Goal: Transaction & Acquisition: Subscribe to service/newsletter

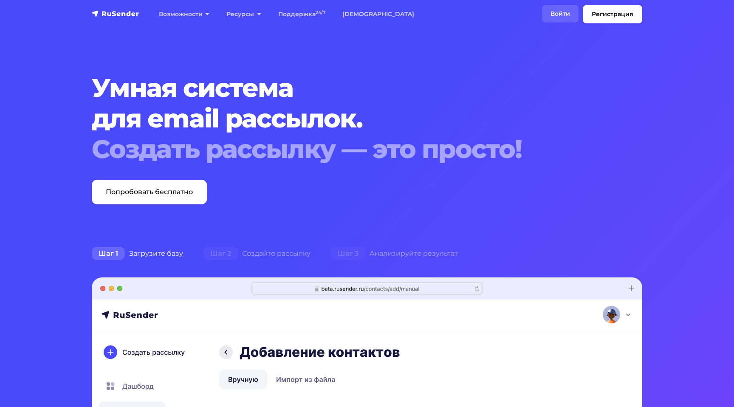
click at [558, 16] on link "Войти" at bounding box center [560, 13] width 37 height 17
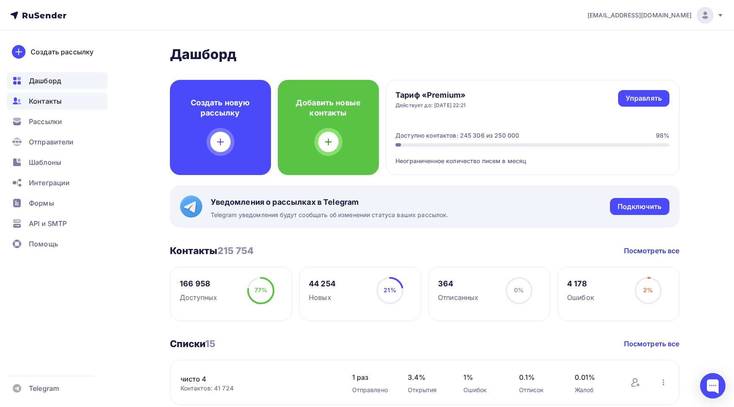
click at [55, 102] on span "Контакты" at bounding box center [45, 101] width 33 height 10
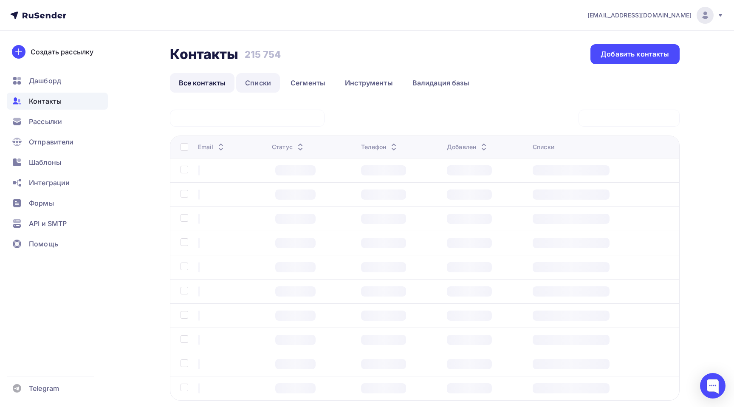
click at [264, 87] on link "Списки" at bounding box center [258, 83] width 44 height 20
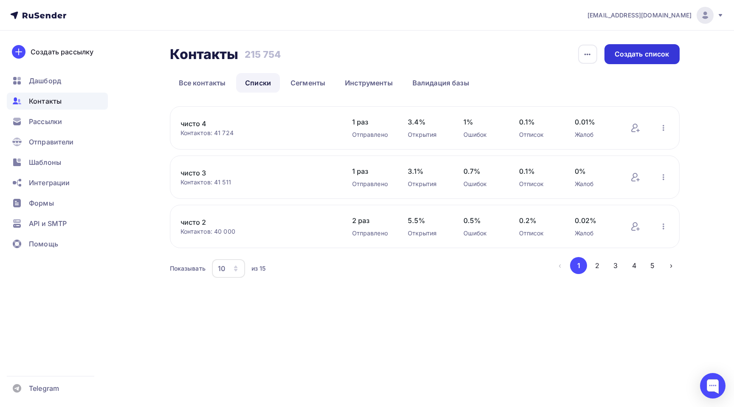
click at [635, 56] on div "Создать список" at bounding box center [642, 54] width 55 height 10
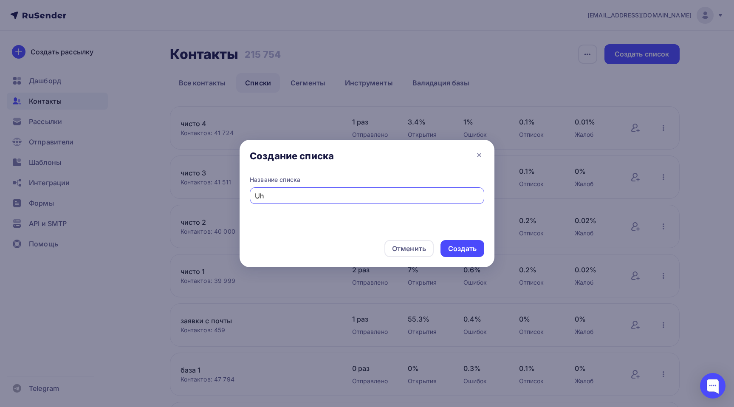
type input "U"
type input "[PERSON_NAME] за 2 часа"
click at [456, 251] on div "Создать" at bounding box center [462, 249] width 28 height 10
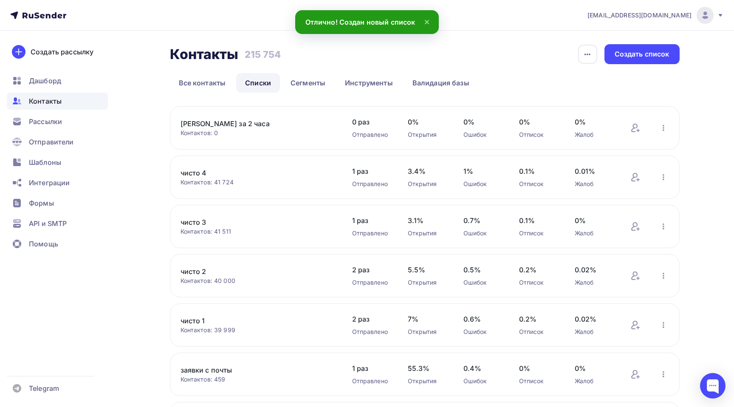
click at [303, 108] on div "[PERSON_NAME] за 2 часа Контактов: 0 Добавить контакты Переименовать список Ска…" at bounding box center [425, 127] width 510 height 43
click at [217, 121] on link "[PERSON_NAME] за 2 часа" at bounding box center [253, 124] width 145 height 10
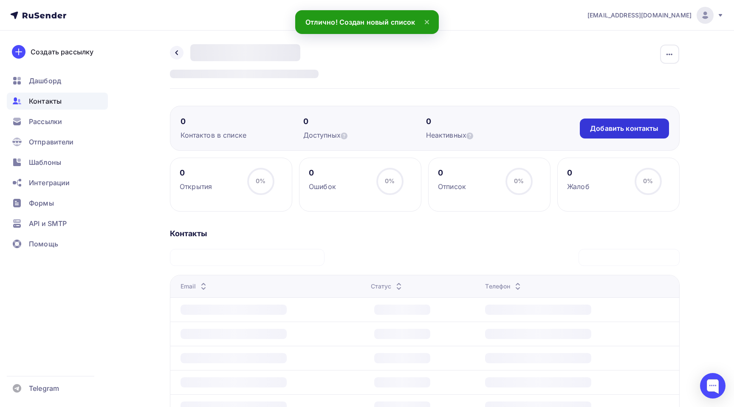
click at [626, 130] on div "Добавить контакты" at bounding box center [624, 129] width 68 height 10
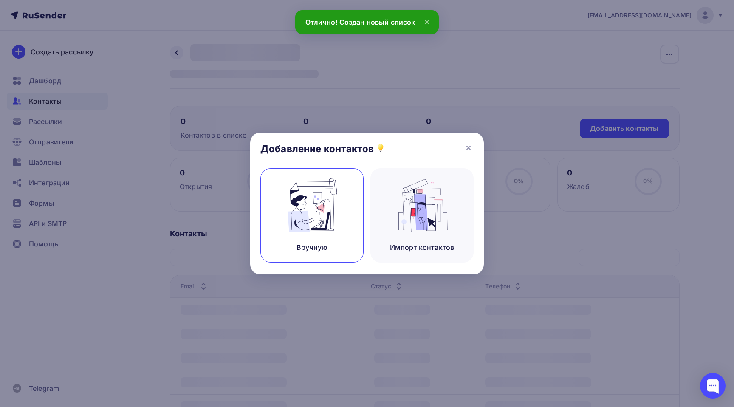
click at [321, 221] on img at bounding box center [312, 206] width 57 height 54
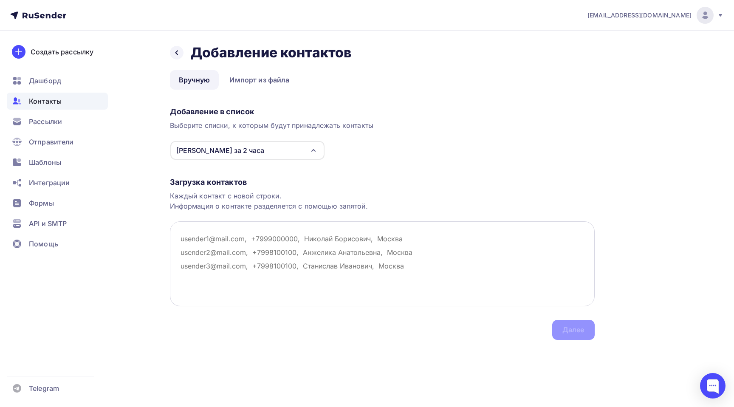
click at [265, 241] on textarea at bounding box center [382, 263] width 425 height 85
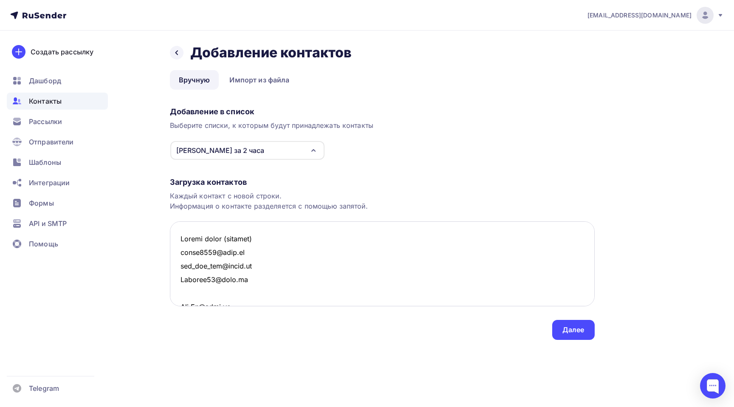
scroll to position [7540, 0]
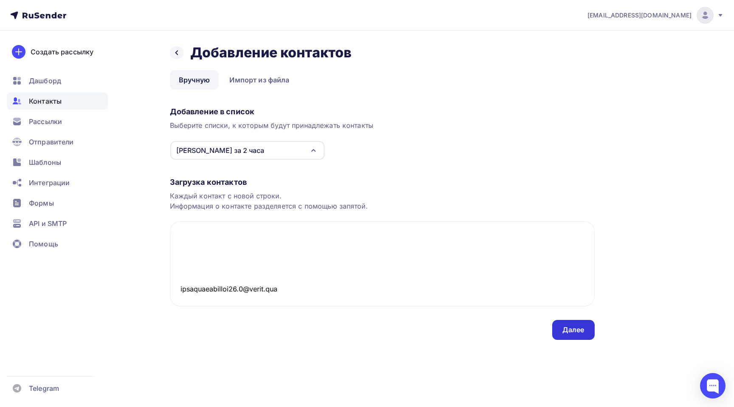
type textarea "Loremi dolor (sitamet) conse5936@adip.el sed_doe_tem@incid.ut Laboree55@dolo.ma…"
click at [573, 329] on div "Далее" at bounding box center [574, 330] width 22 height 10
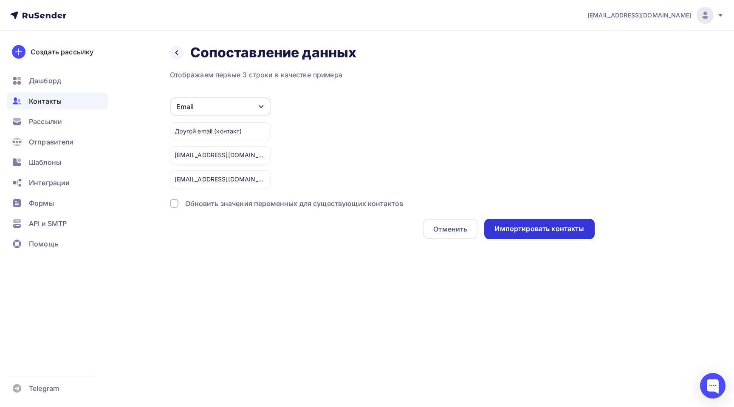
click at [570, 236] on div "Импортировать контакты" at bounding box center [540, 229] width 110 height 20
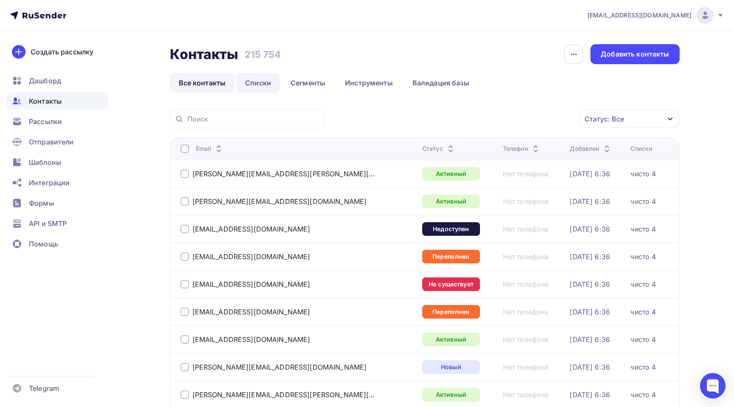
click at [258, 88] on link "Списки" at bounding box center [258, 83] width 44 height 20
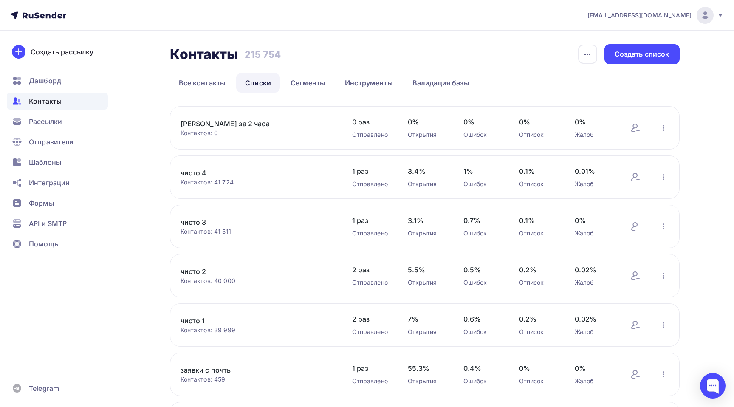
click at [680, 126] on div "Контакты Контакты 215 754 215 754 История импорта Создать список Все контакты С…" at bounding box center [367, 345] width 697 height 629
click at [669, 128] on button "button" at bounding box center [663, 127] width 11 height 11
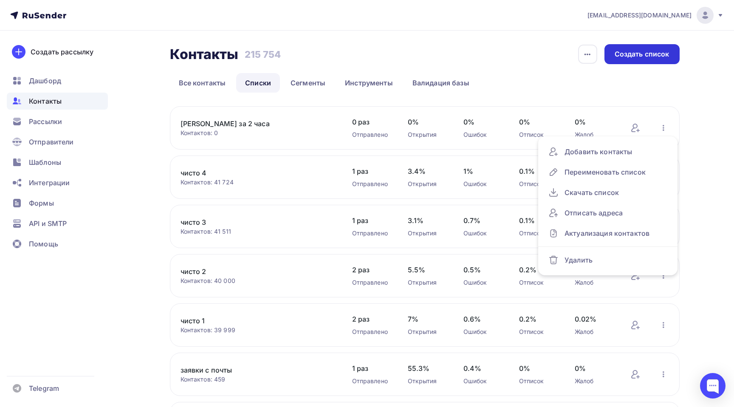
click at [658, 58] on div "Создать список" at bounding box center [642, 54] width 55 height 10
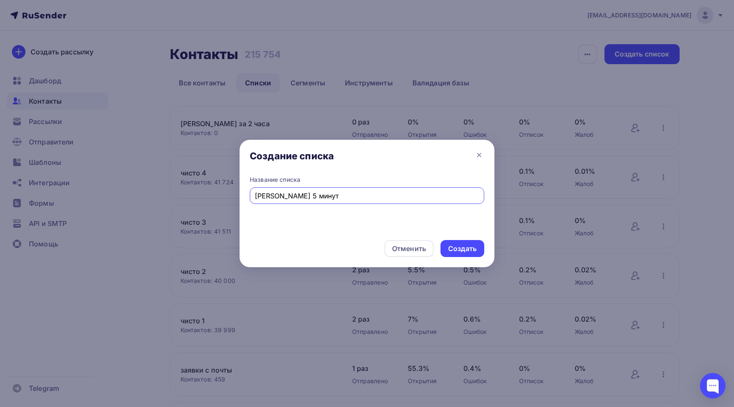
type input "[PERSON_NAME] 5 минут"
click at [459, 247] on div "Создать" at bounding box center [462, 249] width 28 height 10
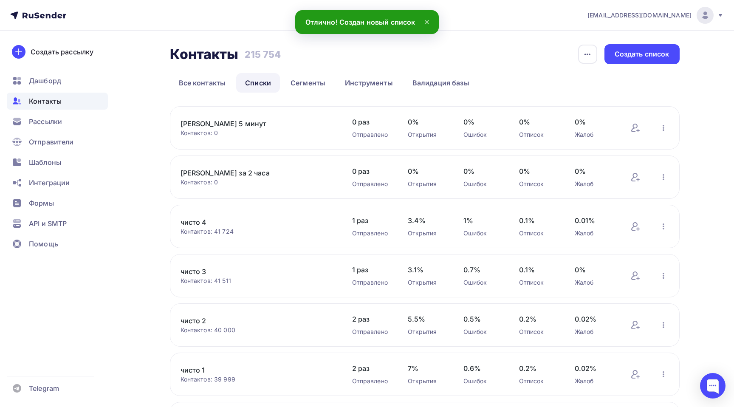
click at [224, 125] on link "[PERSON_NAME] 5 минут" at bounding box center [253, 124] width 145 height 10
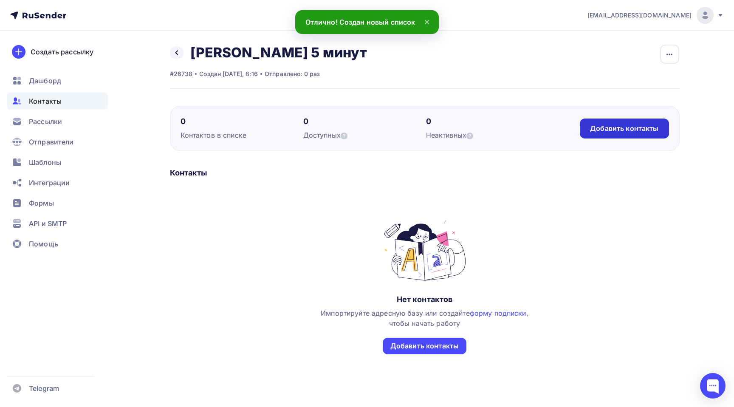
click at [641, 131] on div "Добавить контакты" at bounding box center [624, 129] width 68 height 10
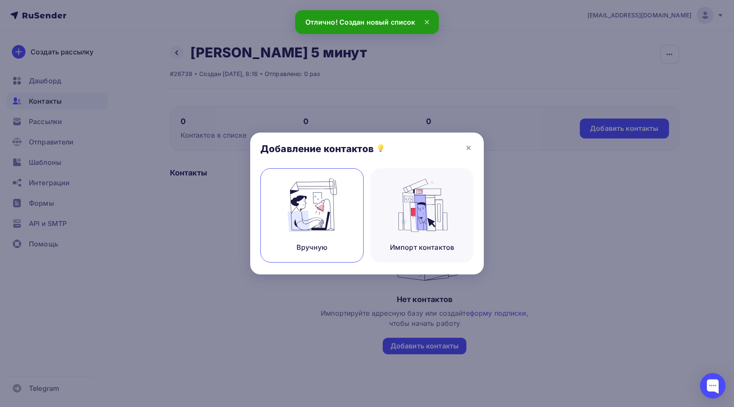
click at [308, 225] on img at bounding box center [312, 206] width 57 height 54
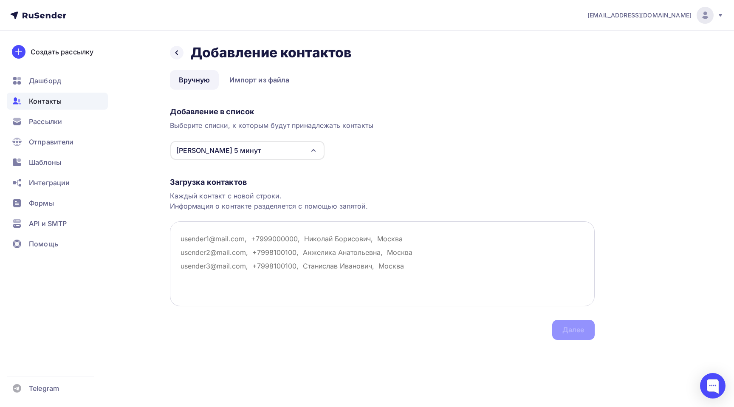
click at [227, 249] on textarea at bounding box center [382, 263] width 425 height 85
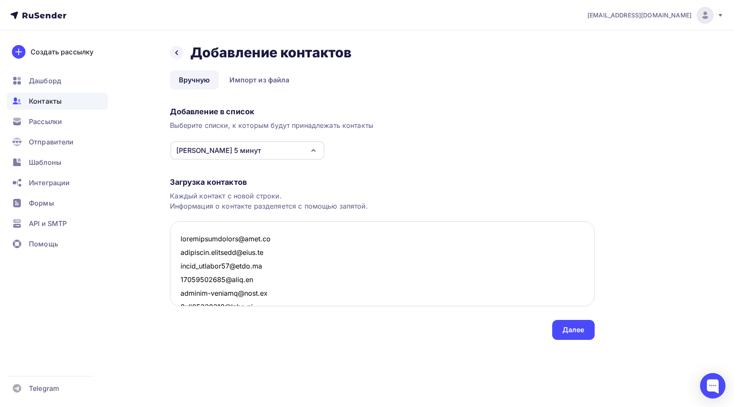
scroll to position [4317, 0]
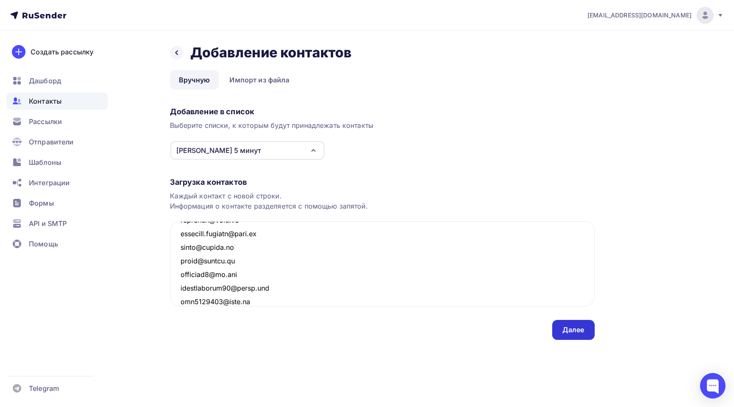
type textarea "[EMAIL_ADDRESS][DOMAIN_NAME] [DOMAIN_NAME][EMAIL_ADDRESS][DOMAIN_NAME] [EMAIL_A…"
click at [570, 334] on div "Далее" at bounding box center [574, 330] width 22 height 10
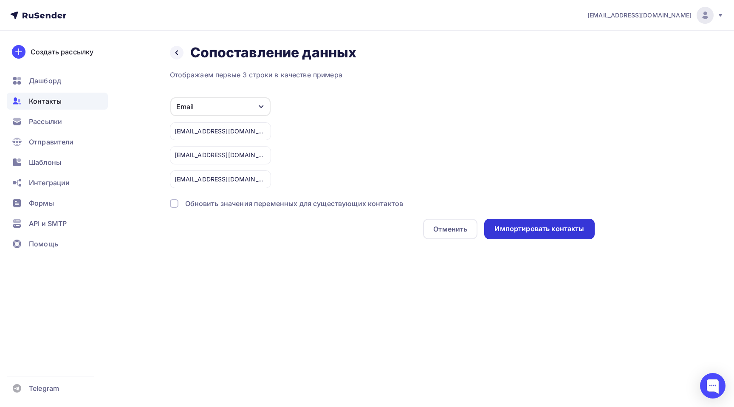
click at [545, 235] on div "Импортировать контакты" at bounding box center [540, 229] width 110 height 20
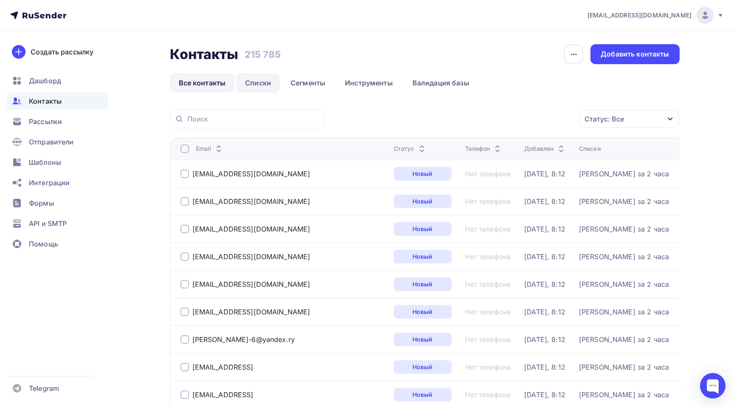
click at [255, 85] on link "Списки" at bounding box center [258, 83] width 44 height 20
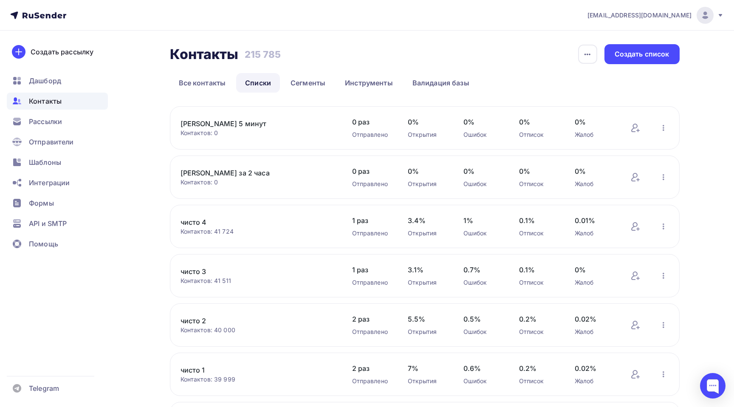
click at [669, 132] on button "button" at bounding box center [663, 127] width 11 height 11
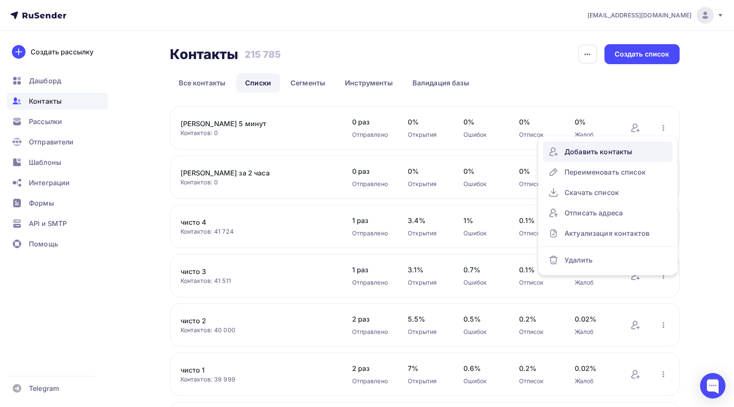
click at [621, 155] on div "Добавить контакты" at bounding box center [608, 152] width 119 height 14
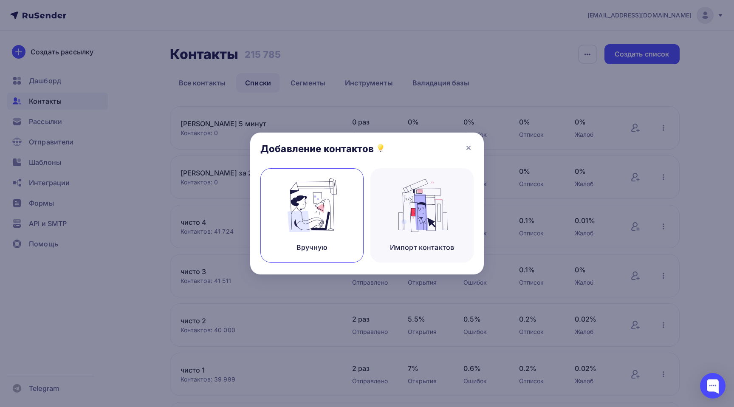
click at [286, 201] on img at bounding box center [312, 206] width 57 height 54
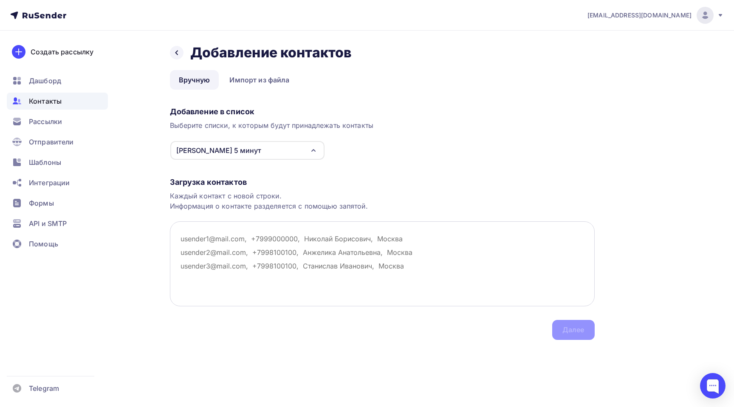
click at [275, 272] on textarea at bounding box center [382, 263] width 425 height 85
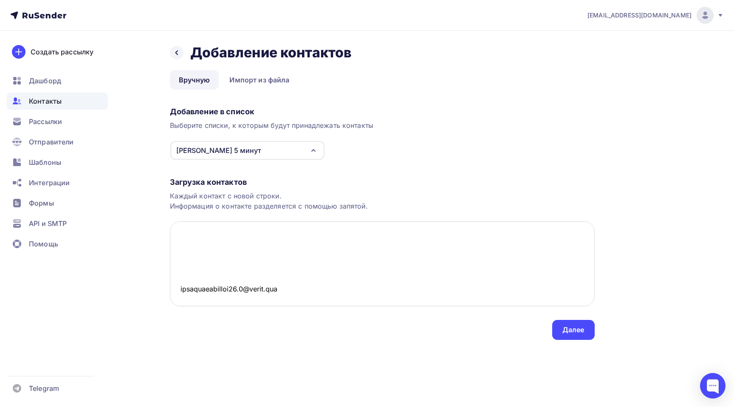
scroll to position [7553, 0]
paste textarea "[EMAIL_ADDRESS][DOMAIN_NAME] [EMAIL_ADDRESS][DOMAIN_NAME] [EMAIL_ADDRESS][DOMAI…"
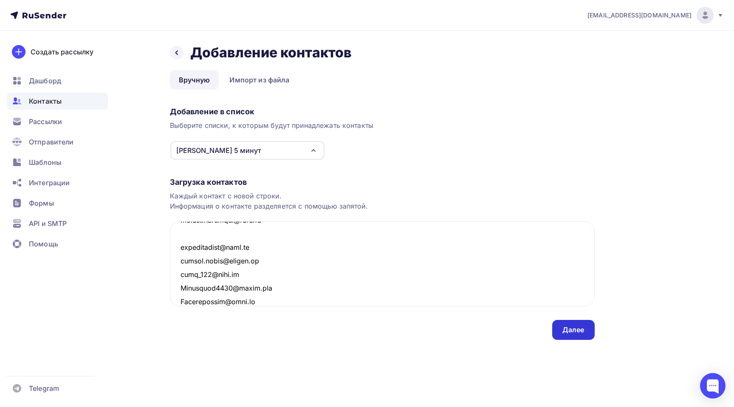
type textarea "Loremi dolor (sitamet) conse5936@adip.el sed_doe_tem@incid.ut Laboree55@dolo.ma…"
click at [570, 323] on div "Далее" at bounding box center [574, 330] width 43 height 20
click at [582, 334] on div "Далее" at bounding box center [574, 330] width 22 height 10
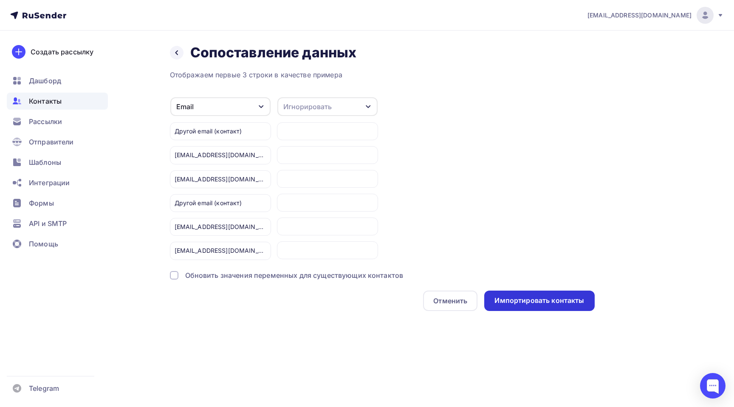
click at [543, 298] on div "Импортировать контакты" at bounding box center [540, 301] width 90 height 10
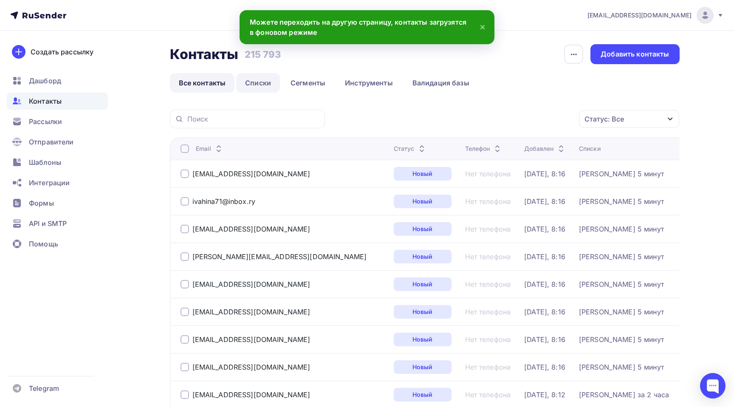
click at [256, 84] on link "Списки" at bounding box center [258, 83] width 44 height 20
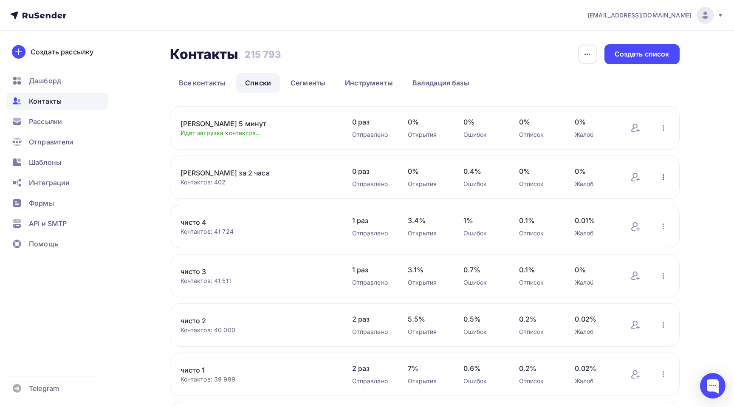
click at [667, 176] on icon "button" at bounding box center [664, 177] width 10 height 10
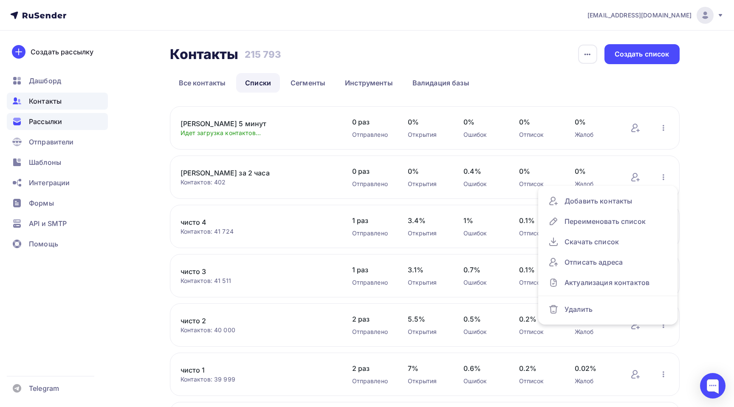
click at [46, 121] on span "Рассылки" at bounding box center [45, 121] width 33 height 10
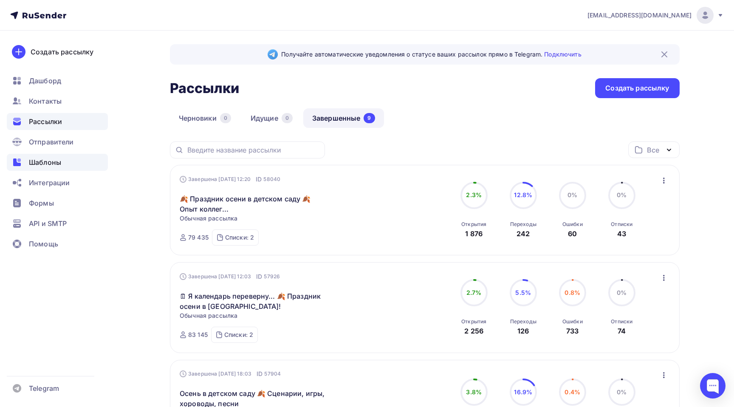
click at [51, 158] on span "Шаблоны" at bounding box center [45, 162] width 32 height 10
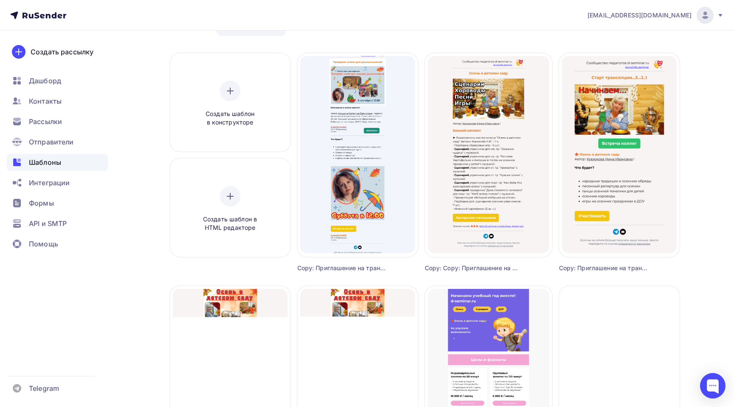
scroll to position [11, 0]
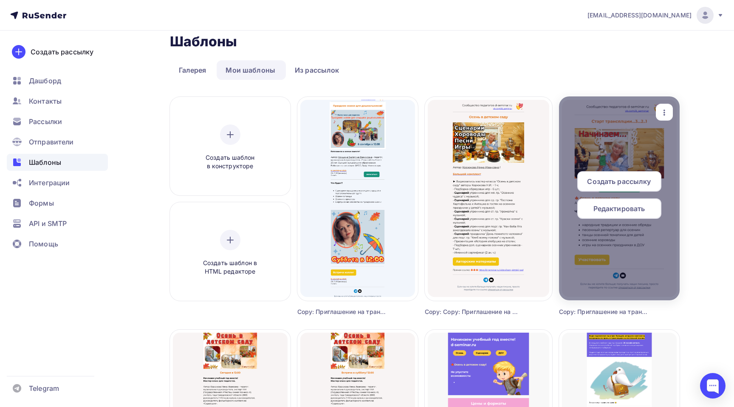
click at [667, 108] on icon "button" at bounding box center [665, 113] width 10 height 10
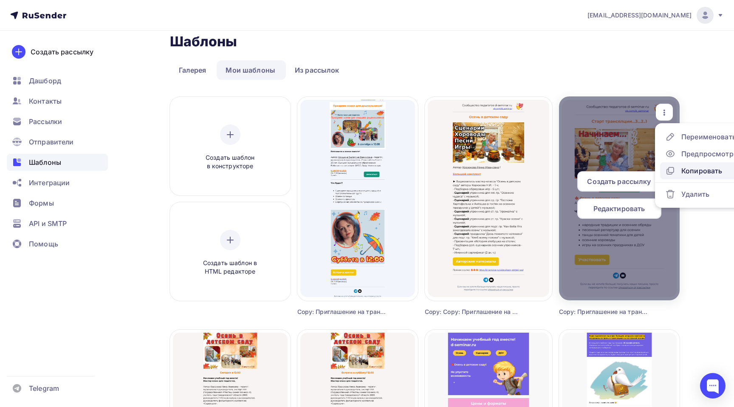
click at [694, 173] on div "Копировать" at bounding box center [702, 171] width 41 height 10
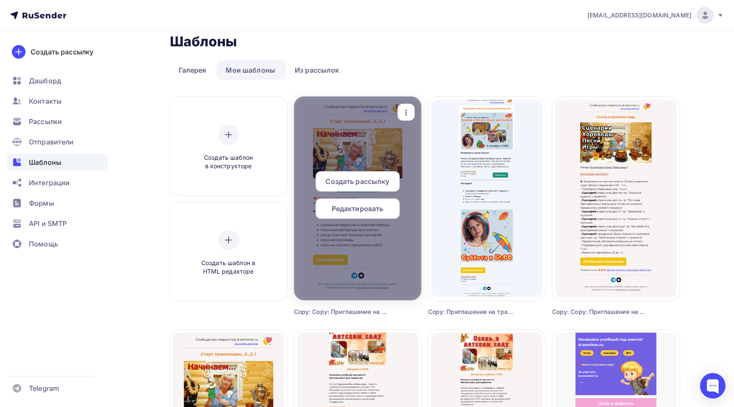
click at [354, 217] on div "Редактировать" at bounding box center [358, 208] width 84 height 20
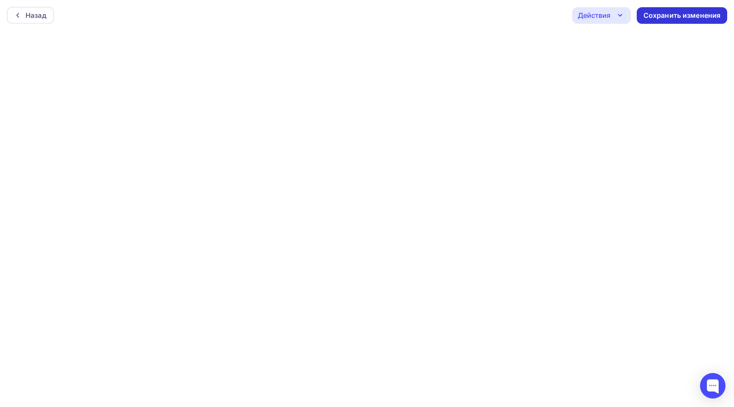
click at [704, 14] on div "Сохранить изменения" at bounding box center [682, 16] width 77 height 10
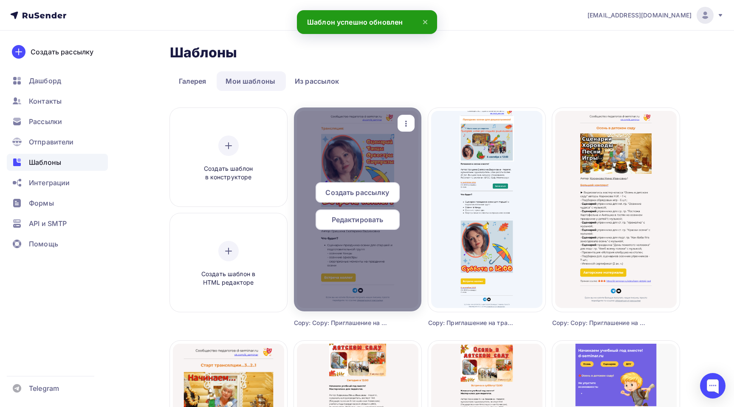
click at [377, 192] on span "Создать рассылку" at bounding box center [358, 192] width 64 height 10
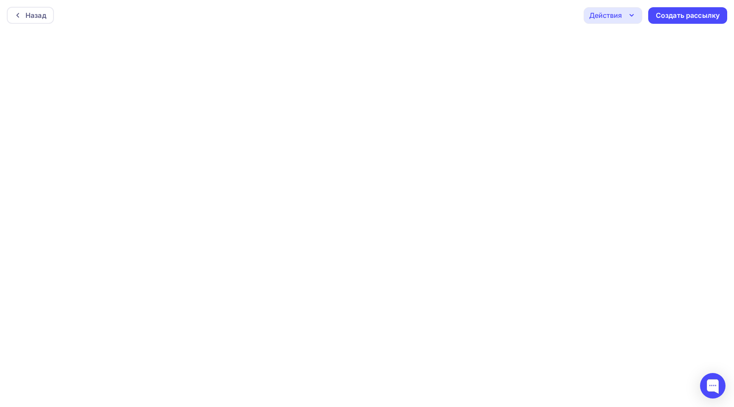
click at [627, 15] on icon "button" at bounding box center [632, 15] width 10 height 10
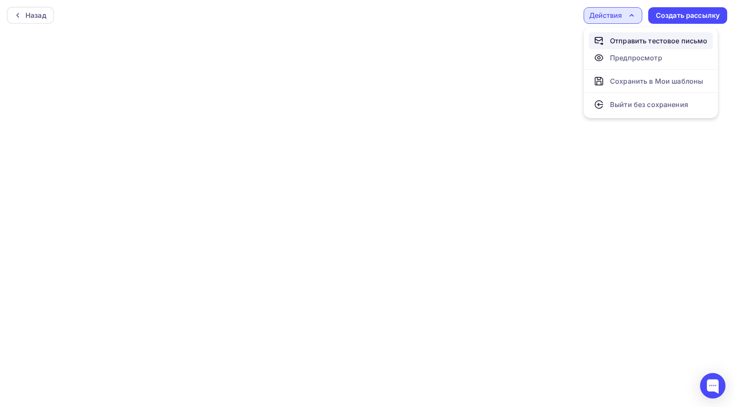
click at [618, 42] on div "Отправить тестовое письмо" at bounding box center [659, 41] width 98 height 10
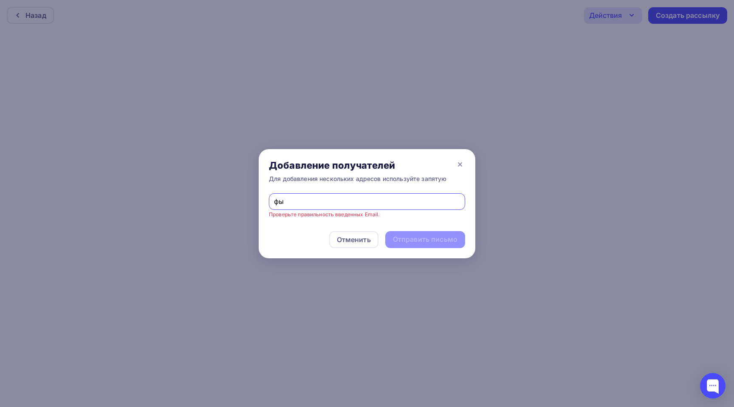
type input "ф"
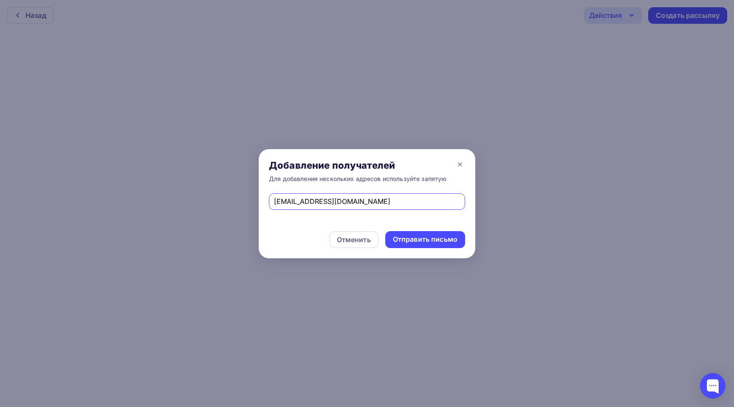
type input "[EMAIL_ADDRESS][DOMAIN_NAME]"
click at [432, 233] on div "Отправить письмо" at bounding box center [425, 239] width 80 height 17
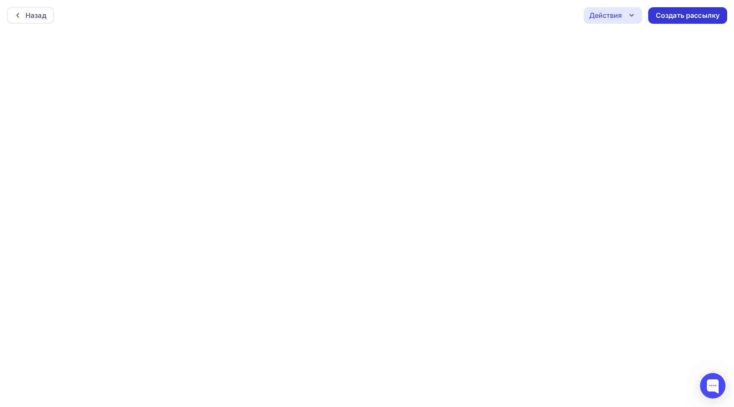
click at [699, 16] on div "Создать рассылку" at bounding box center [688, 16] width 64 height 10
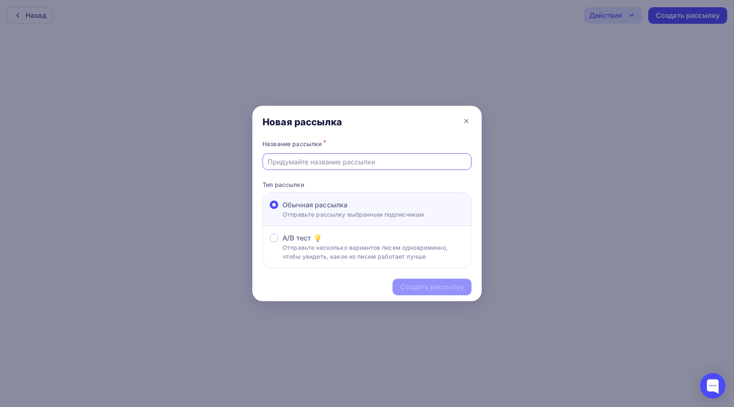
click at [386, 164] on input "text" at bounding box center [367, 162] width 199 height 10
type input "D"
paste input "Праздник осени для старших дошкольников"
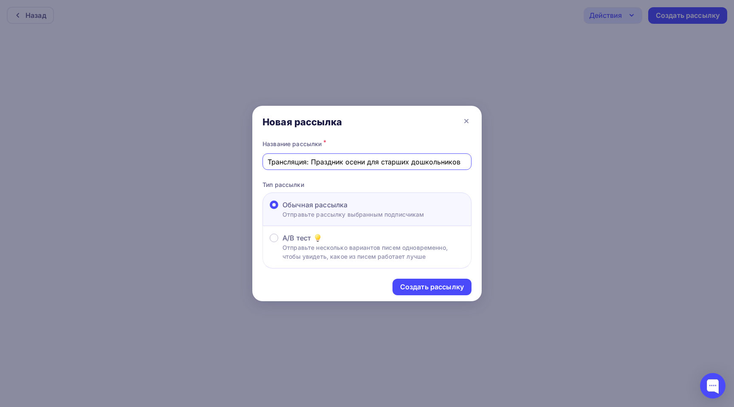
click at [309, 159] on input "Трансляция: Праздник осени для старших дошкольников" at bounding box center [367, 162] width 199 height 10
paste input "💃"
click at [349, 163] on input "Трансляция: 💃 Праздник осени для старших дошкольников" at bounding box center [367, 162] width 199 height 10
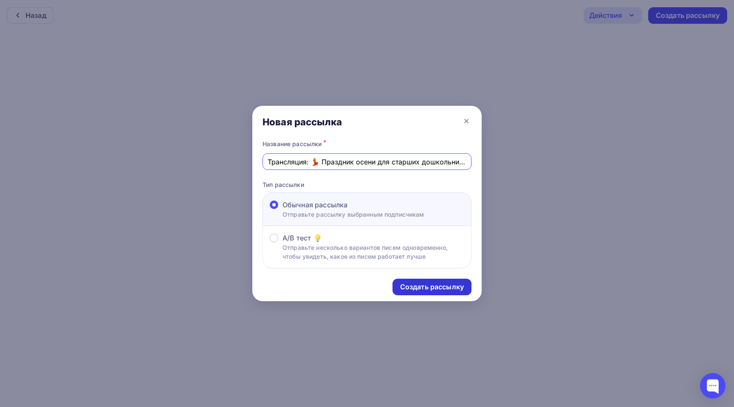
type input "Трансляция: 💃 Праздник осени для старших дошкольников"
click at [429, 292] on div "Создать рассылку" at bounding box center [432, 287] width 64 height 10
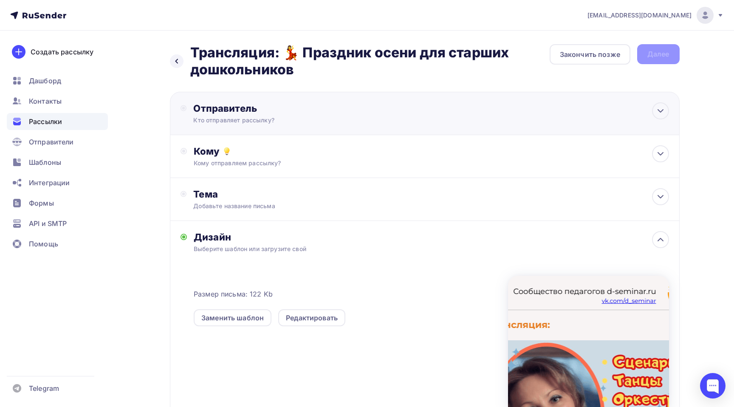
click at [273, 117] on div "Кто отправляет рассылку?" at bounding box center [276, 120] width 166 height 9
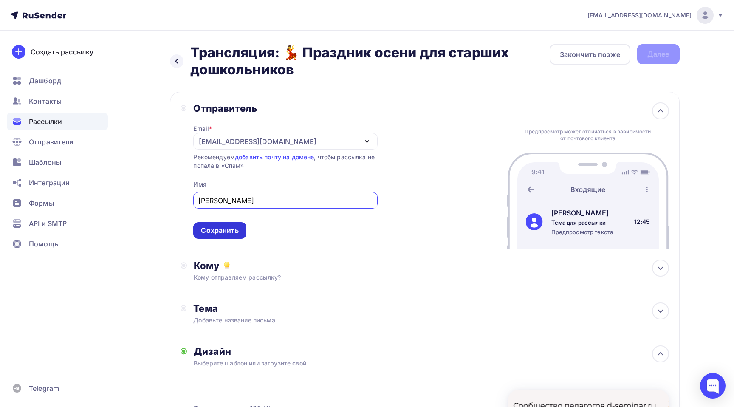
type input "[PERSON_NAME]"
click at [230, 231] on div "Сохранить" at bounding box center [219, 231] width 37 height 10
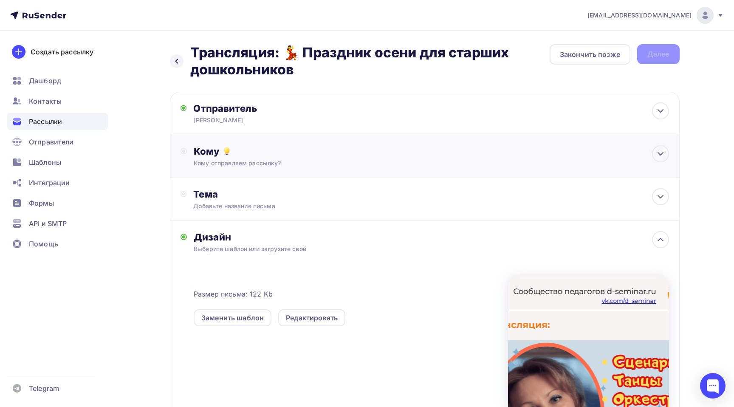
click at [322, 154] on div "Кому" at bounding box center [431, 151] width 475 height 12
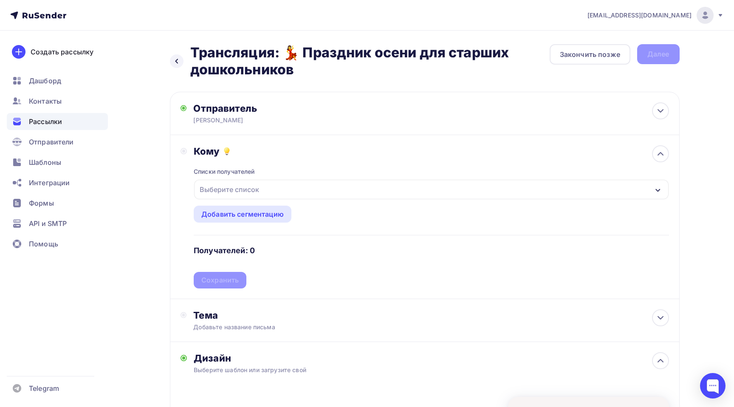
click at [264, 196] on div "Выберите список" at bounding box center [431, 190] width 474 height 20
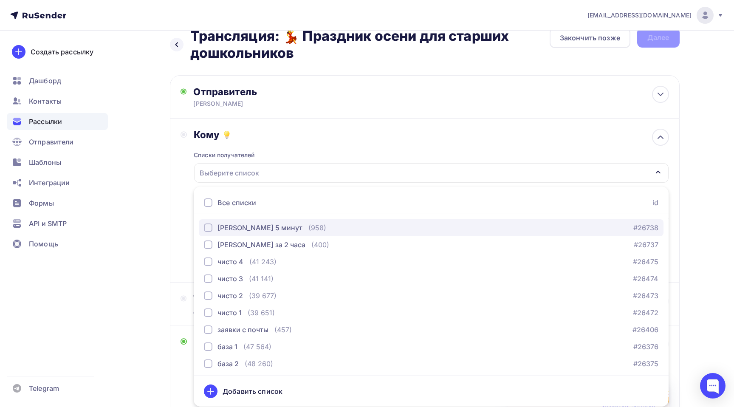
click at [243, 226] on div "[PERSON_NAME] 5 минут" at bounding box center [260, 228] width 85 height 10
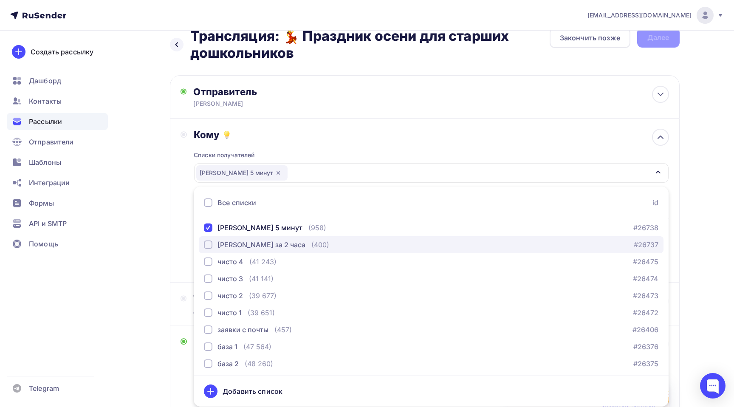
click at [240, 245] on div "[PERSON_NAME] за 2 часа" at bounding box center [262, 245] width 88 height 10
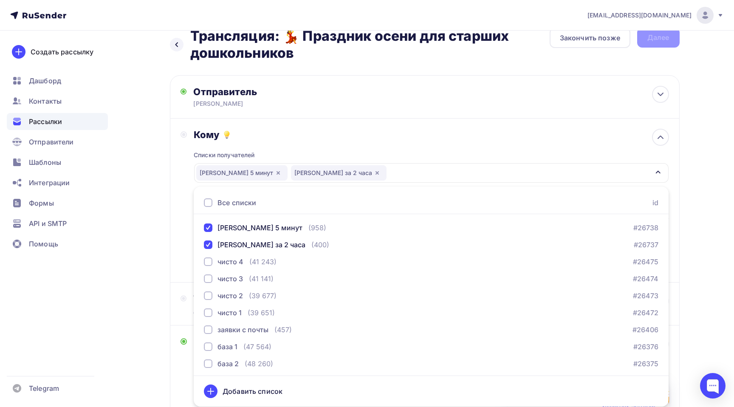
click at [717, 187] on div "[EMAIL_ADDRESS][DOMAIN_NAME] Аккаунт Тарифы Выйти Создать рассылку [GEOGRAPHIC_…" at bounding box center [367, 297] width 734 height 628
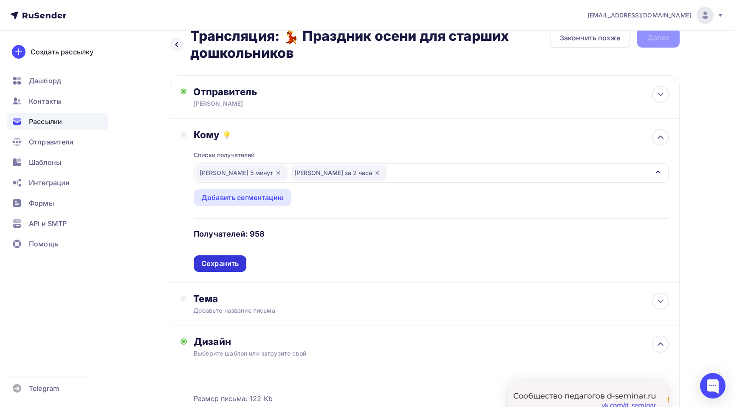
click at [231, 266] on div "Сохранить" at bounding box center [219, 264] width 37 height 10
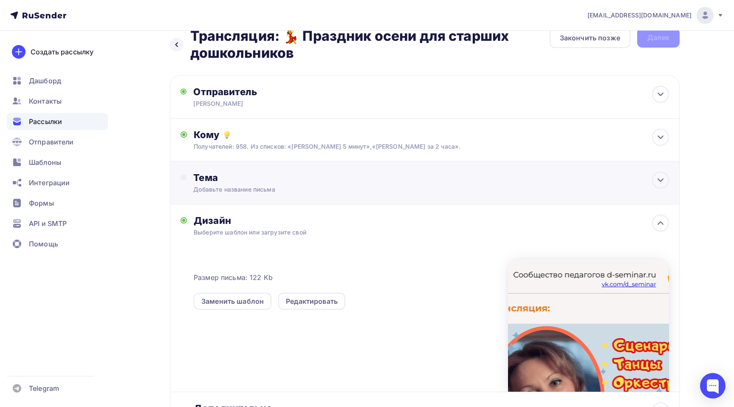
click at [296, 195] on div "Тема Добавьте название письма Тема * Рекомендуем использовать не более 150 симв…" at bounding box center [425, 183] width 510 height 43
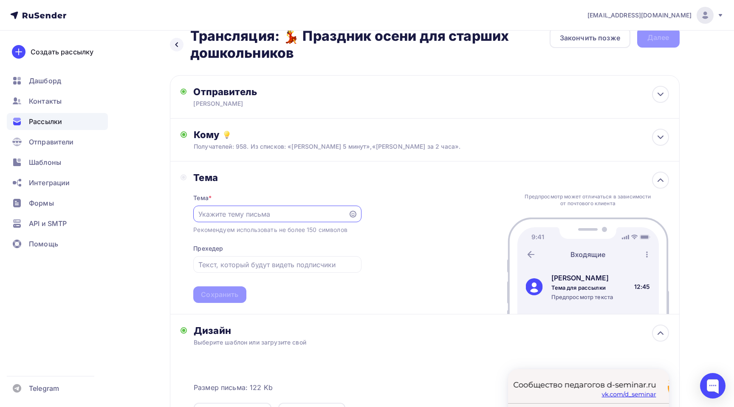
scroll to position [0, 0]
paste input "Трансляция: 💃 Праздник осени для старших дошкольников"
type input "Трансляция: 💃 Праздник осени для старших дошкольников"
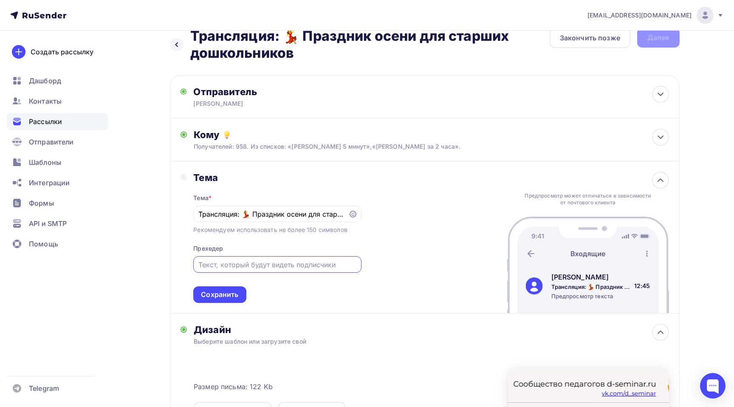
click at [228, 264] on input "text" at bounding box center [277, 265] width 158 height 10
type input "П"
type input "Сценарий. Танцы. Видео. Игры"
click at [225, 291] on div "Сохранить" at bounding box center [219, 295] width 37 height 10
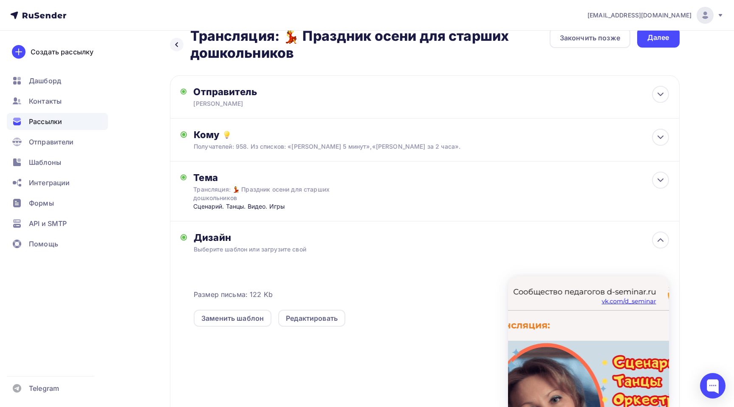
scroll to position [118, 0]
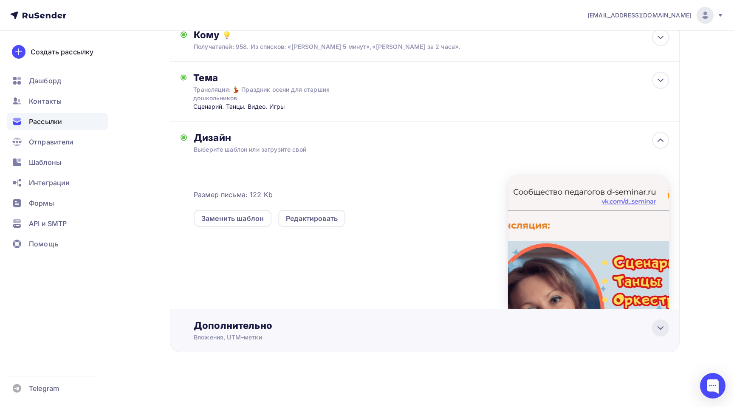
click at [659, 327] on icon at bounding box center [660, 328] width 5 height 3
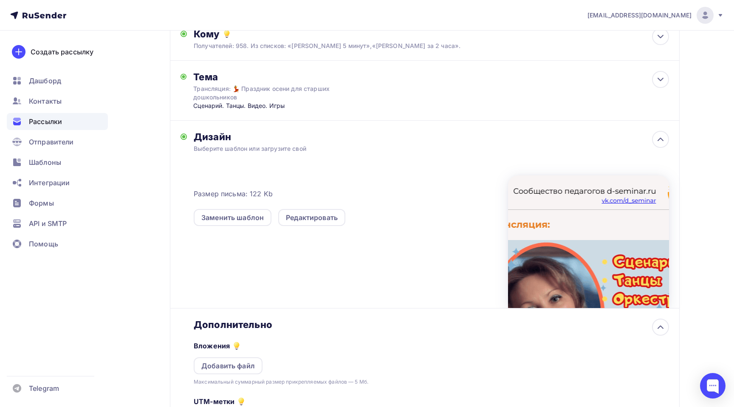
scroll to position [252, 0]
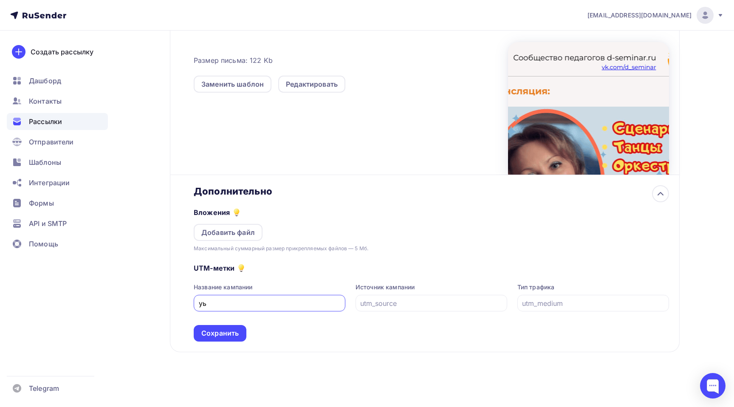
type input "у"
type input "mail-5min"
click at [232, 334] on div "Сохранить" at bounding box center [219, 334] width 37 height 10
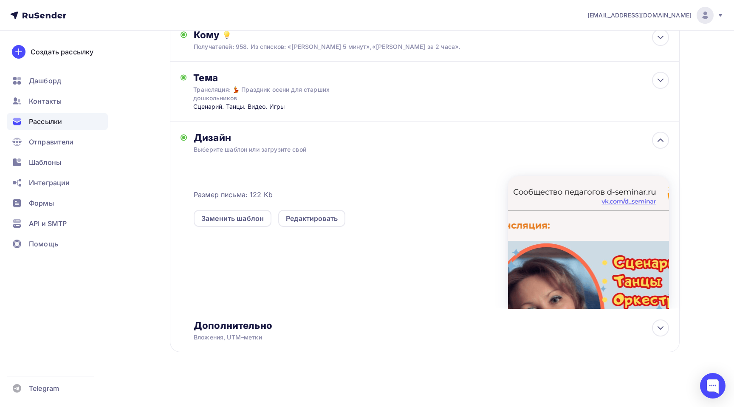
scroll to position [0, 0]
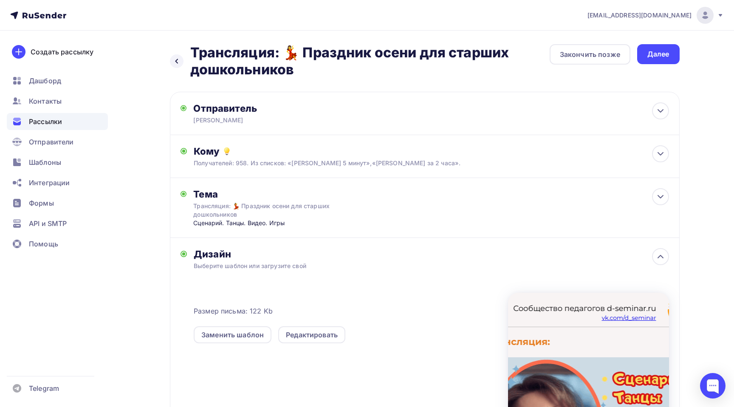
click at [665, 36] on div "Назад Трансляция: 💃 Праздник осени для старших дошкольников Трансляция: 💃 Празд…" at bounding box center [367, 277] width 697 height 493
click at [664, 53] on div "Далее" at bounding box center [659, 54] width 22 height 10
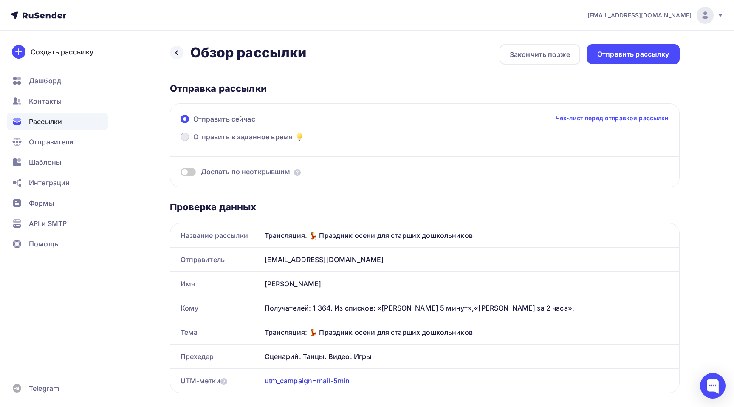
click at [249, 133] on span "Отправить в заданное время" at bounding box center [243, 137] width 100 height 10
click at [193, 142] on input "Отправить в заданное время" at bounding box center [193, 142] width 0 height 0
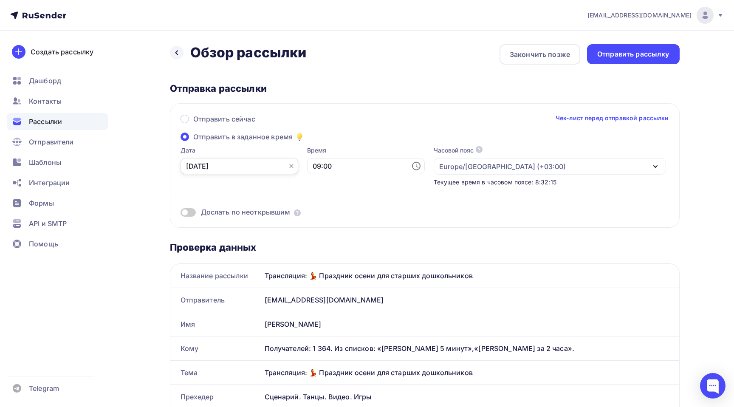
click at [240, 165] on input "[DATE]" at bounding box center [240, 166] width 118 height 16
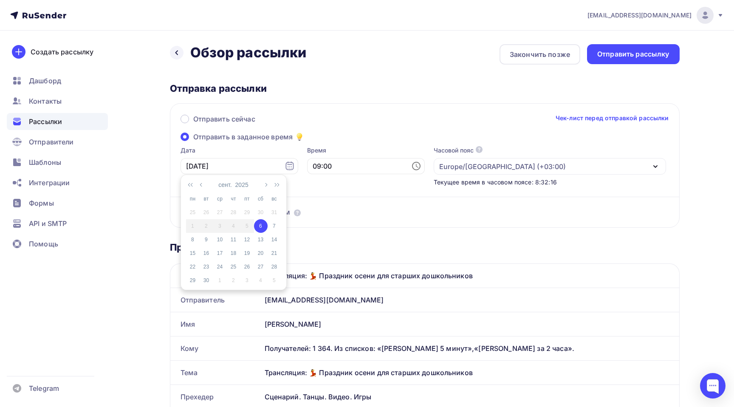
click at [259, 227] on div "6" at bounding box center [261, 226] width 14 height 8
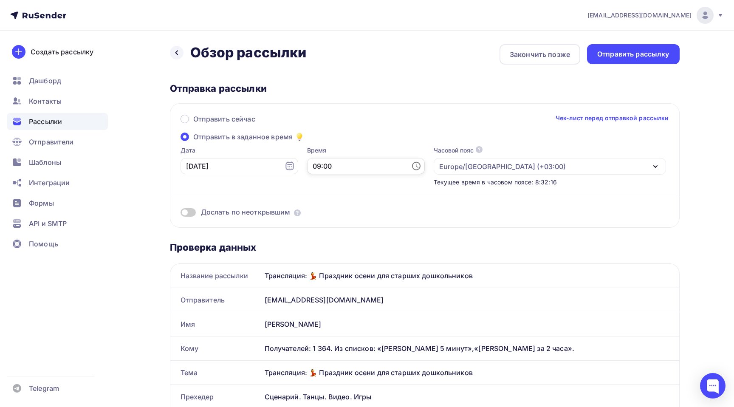
click at [321, 170] on input "09:00" at bounding box center [366, 166] width 118 height 16
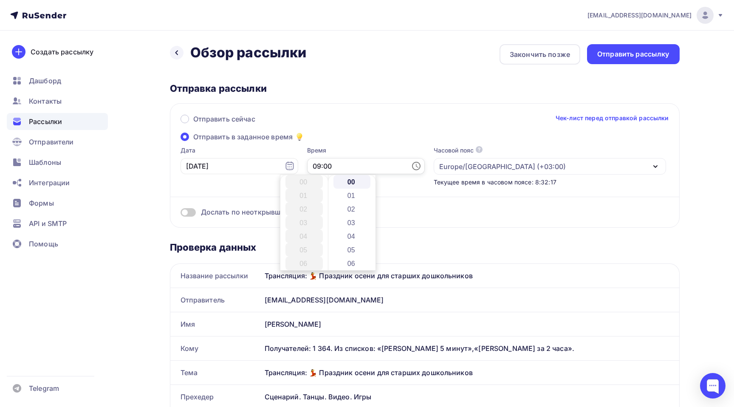
scroll to position [122, 0]
click at [307, 168] on input "09:00" at bounding box center [366, 166] width 118 height 16
click at [307, 168] on input "11:00" at bounding box center [366, 166] width 118 height 16
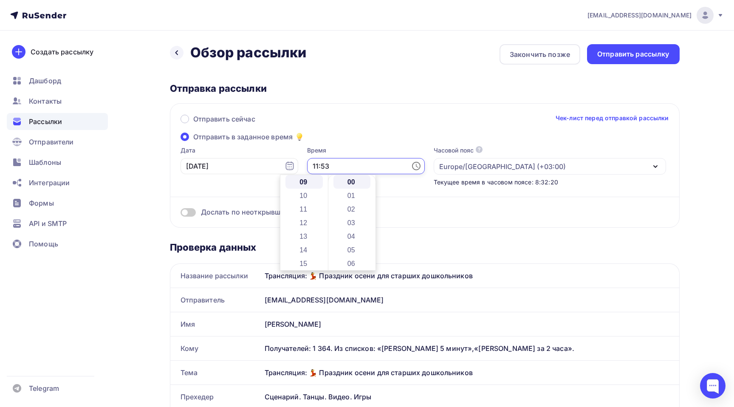
type input "11:53"
click at [454, 125] on div "Отправить сейчас Чек-лист перед отправкой рассылки" at bounding box center [425, 123] width 489 height 18
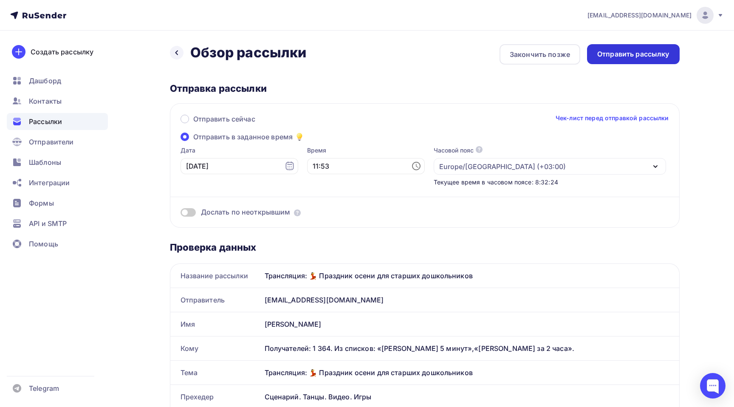
click at [655, 45] on div "Отправить рассылку" at bounding box center [633, 54] width 93 height 20
